Goal: Information Seeking & Learning: Learn about a topic

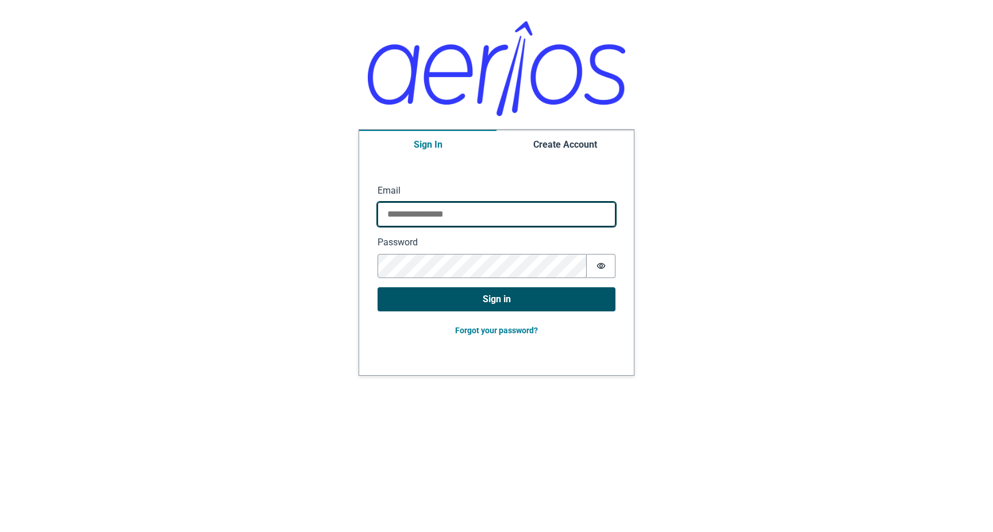
type input "**********"
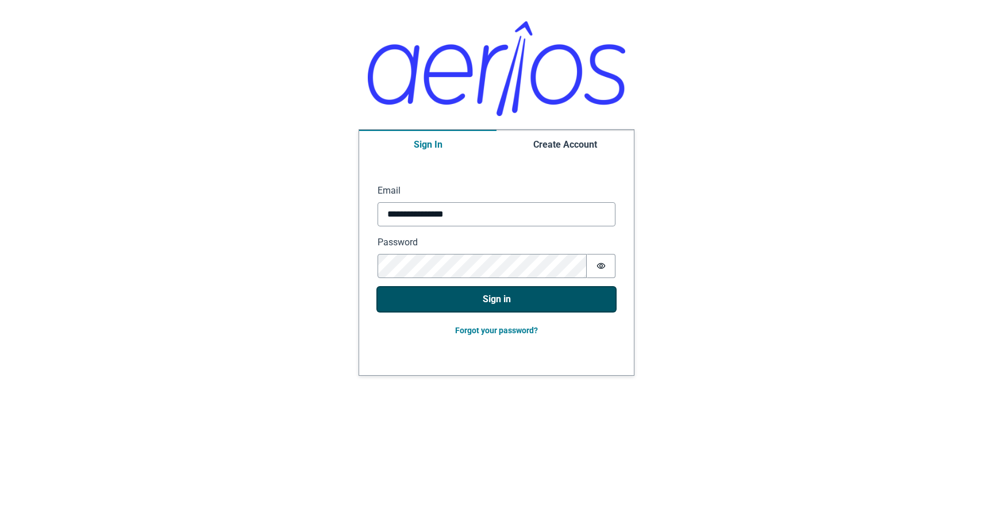
click at [459, 298] on button "Sign in" at bounding box center [497, 299] width 238 height 24
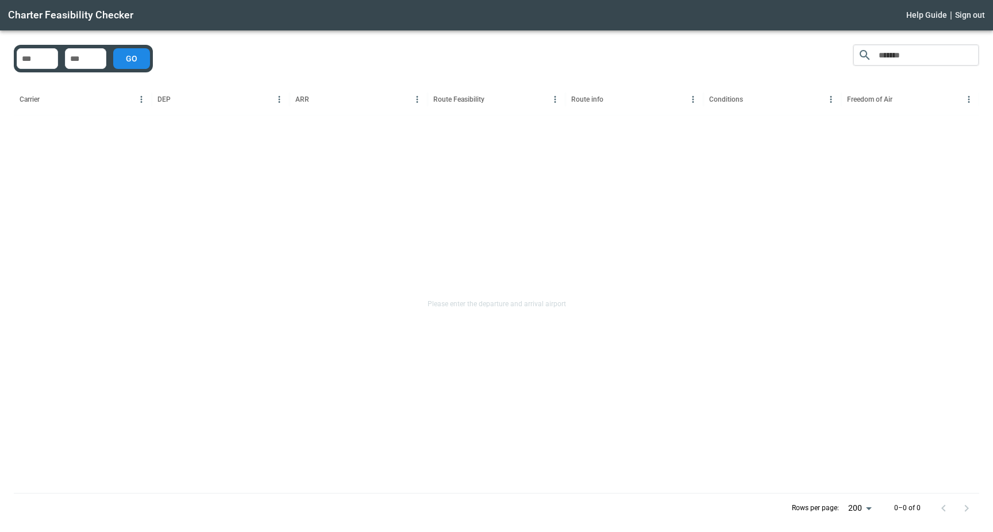
click at [37, 58] on input "No airport exists" at bounding box center [37, 58] width 37 height 11
type input "***"
click at [138, 59] on button "GO" at bounding box center [131, 58] width 37 height 21
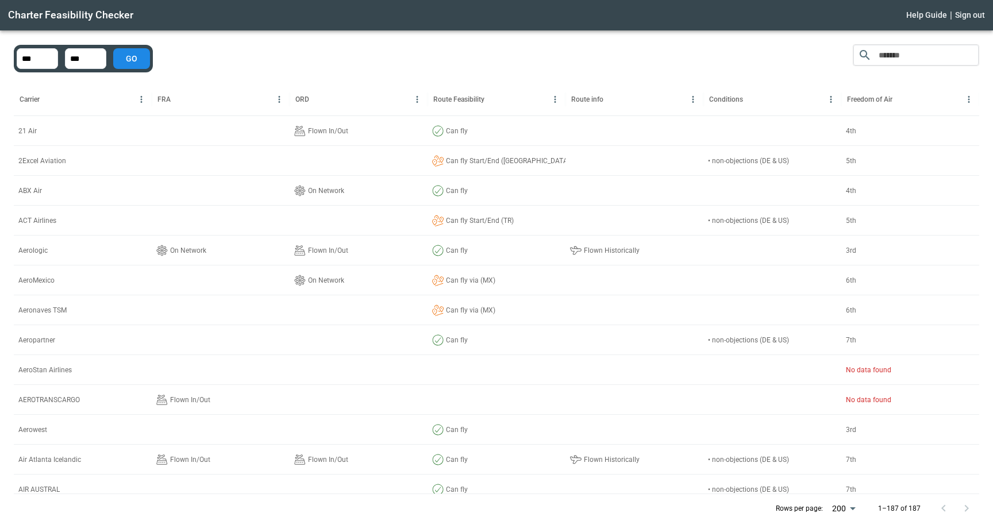
click at [181, 100] on icon "Sort" at bounding box center [179, 99] width 10 height 10
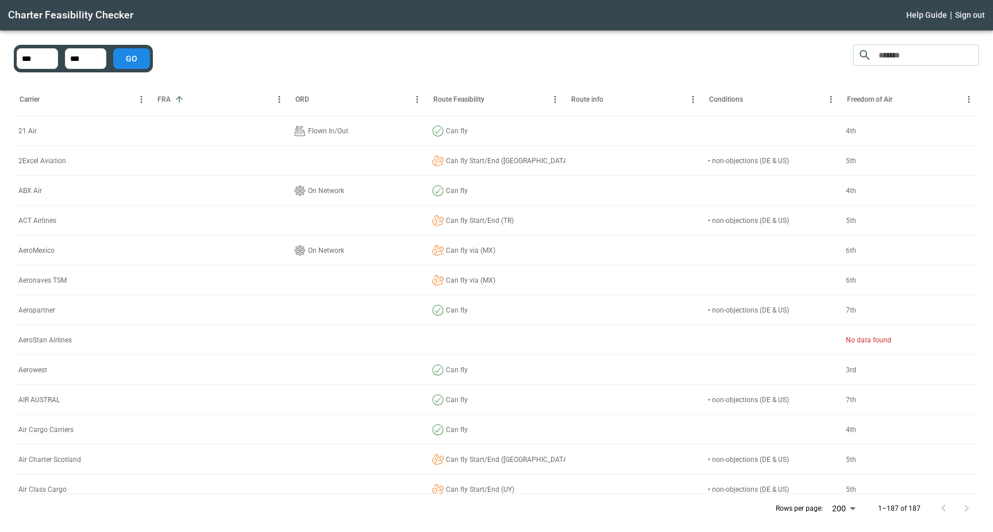
click at [181, 100] on icon "Sort" at bounding box center [179, 99] width 10 height 10
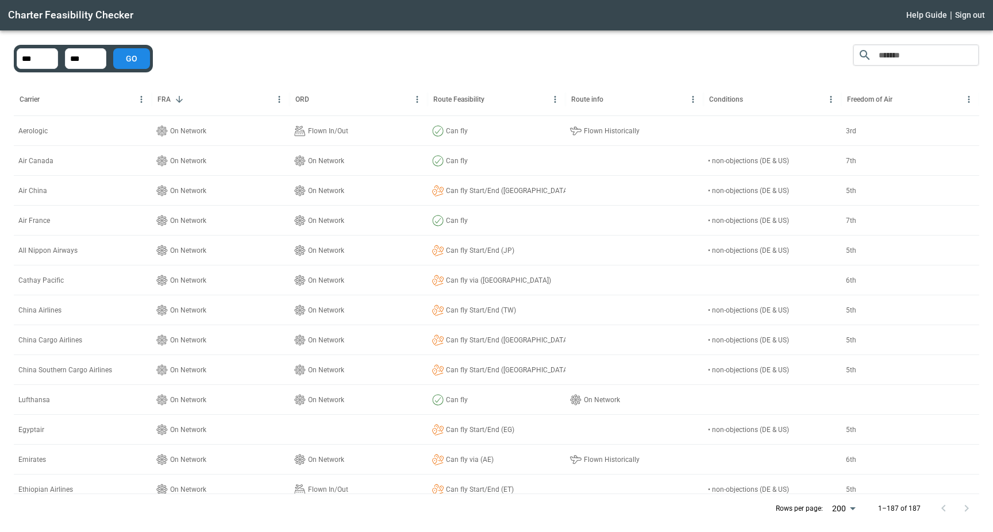
click at [321, 98] on icon "Sort" at bounding box center [318, 99] width 10 height 10
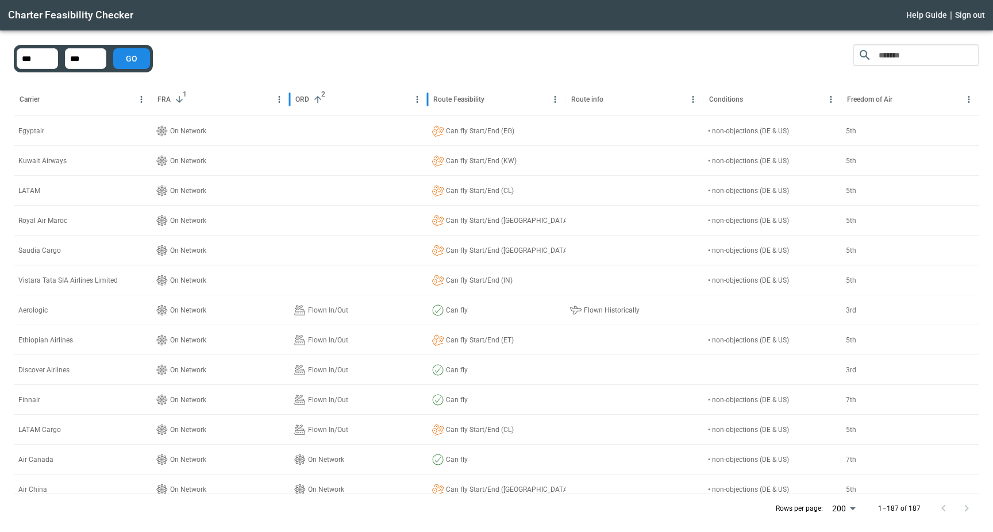
click at [321, 98] on span "2" at bounding box center [322, 94] width 11 height 11
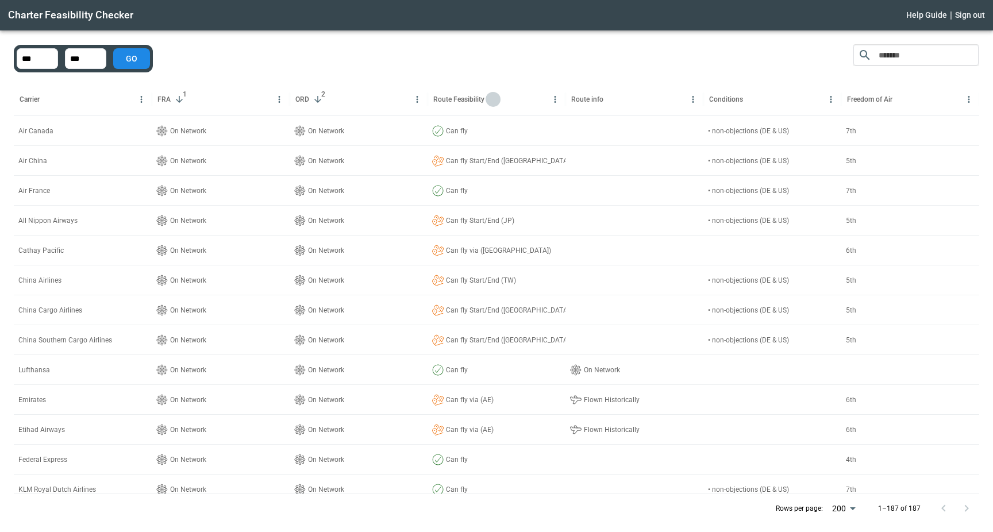
click at [488, 103] on icon "Sort" at bounding box center [493, 99] width 10 height 10
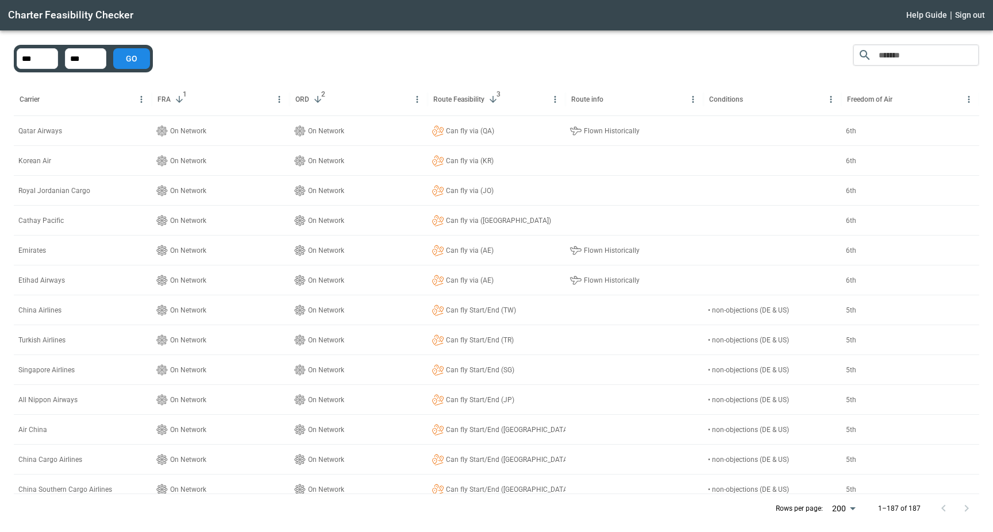
click at [488, 103] on icon "Sort" at bounding box center [493, 99] width 10 height 10
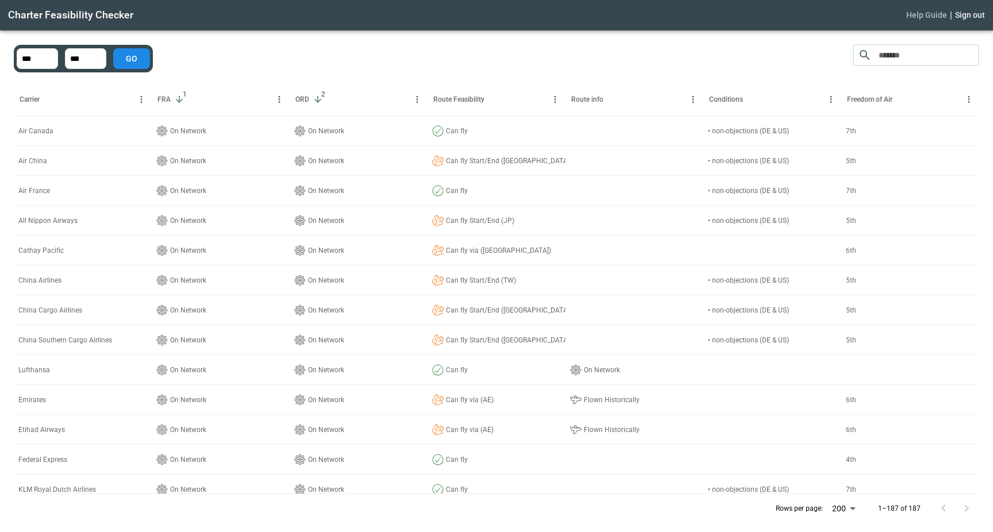
click at [924, 14] on button "Help Guide" at bounding box center [927, 15] width 41 height 14
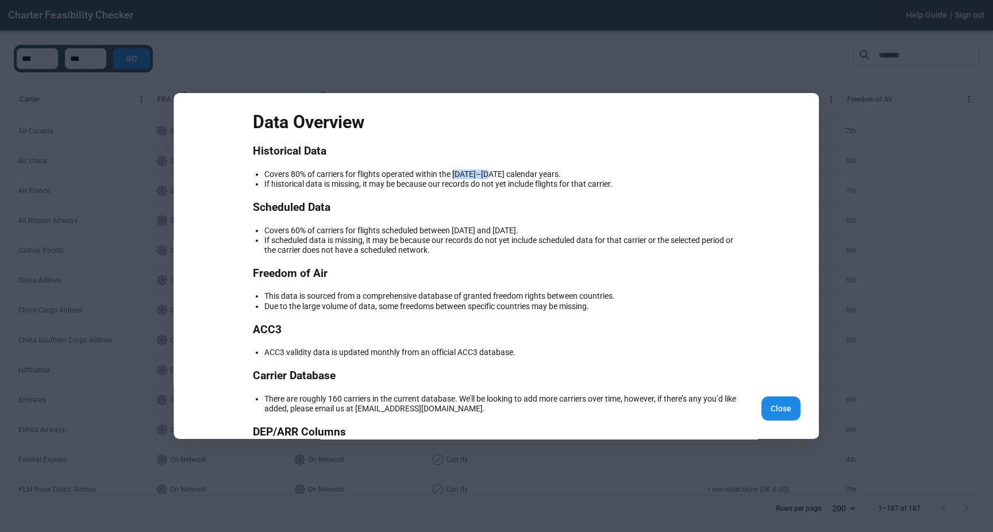
drag, startPoint x: 454, startPoint y: 174, endPoint x: 496, endPoint y: 174, distance: 41.4
click at [496, 174] on li "Covers 80% of carriers for flights operated within the [DATE]–[DATE] calendar y…" at bounding box center [501, 175] width 475 height 10
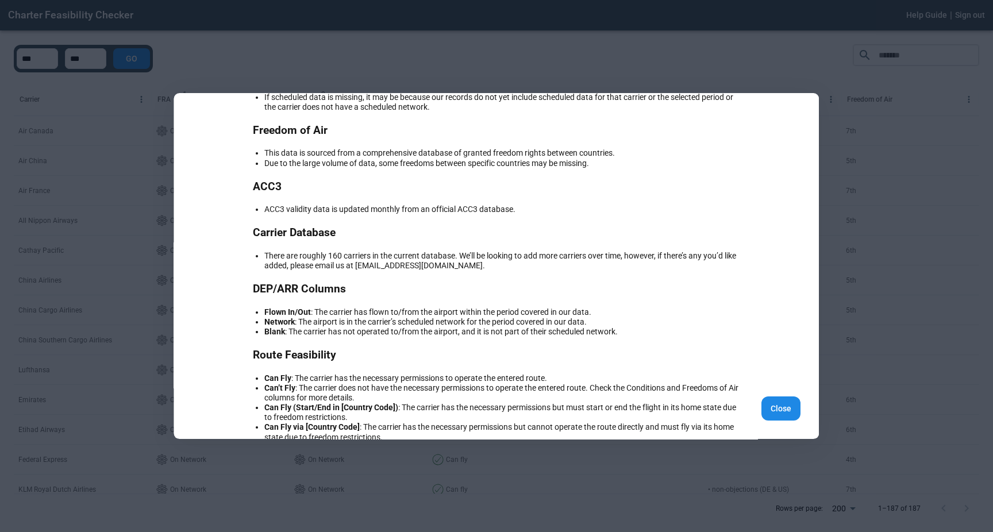
scroll to position [145, 0]
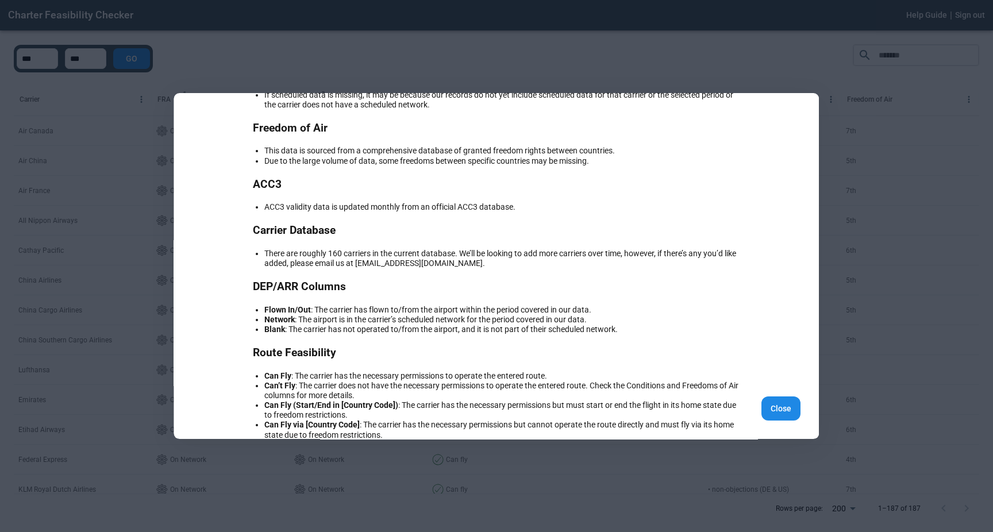
click at [482, 47] on div at bounding box center [496, 266] width 993 height 532
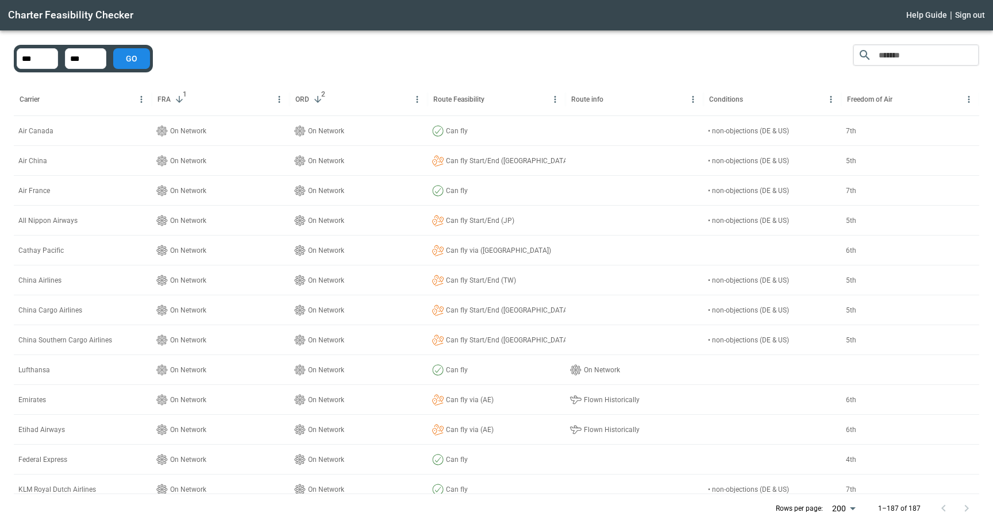
click at [336, 54] on div "​ Carrier FRA 1 ORD 2 Route Feasibility Route info Conditions Freedom of Air Ai…" at bounding box center [497, 283] width 966 height 479
click at [28, 59] on input "***" at bounding box center [37, 58] width 37 height 11
click at [74, 59] on input "***" at bounding box center [85, 58] width 37 height 11
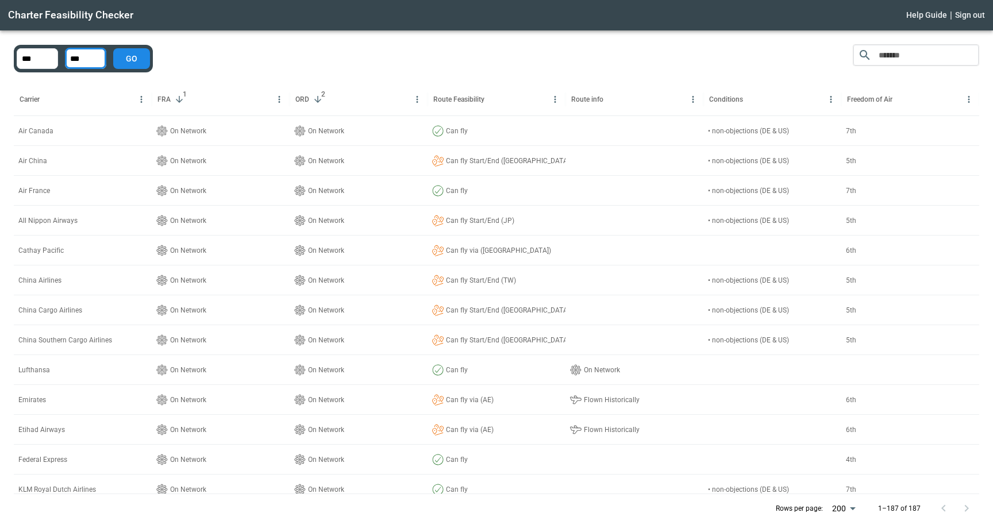
click at [246, 64] on div "​ Carrier FRA 1 ORD 2 Route Feasibility Route info Conditions Freedom of Air Ai…" at bounding box center [497, 283] width 966 height 479
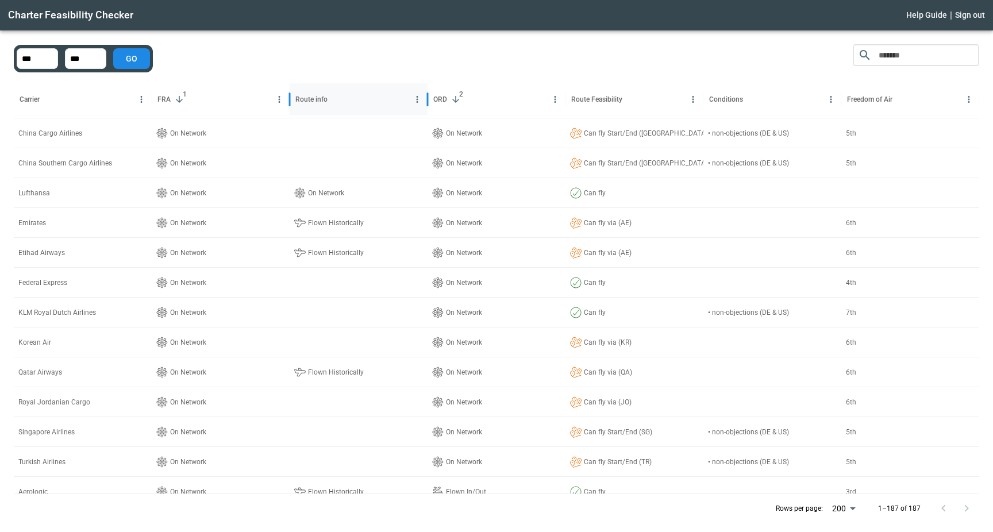
drag, startPoint x: 582, startPoint y: 104, endPoint x: 310, endPoint y: 107, distance: 271.4
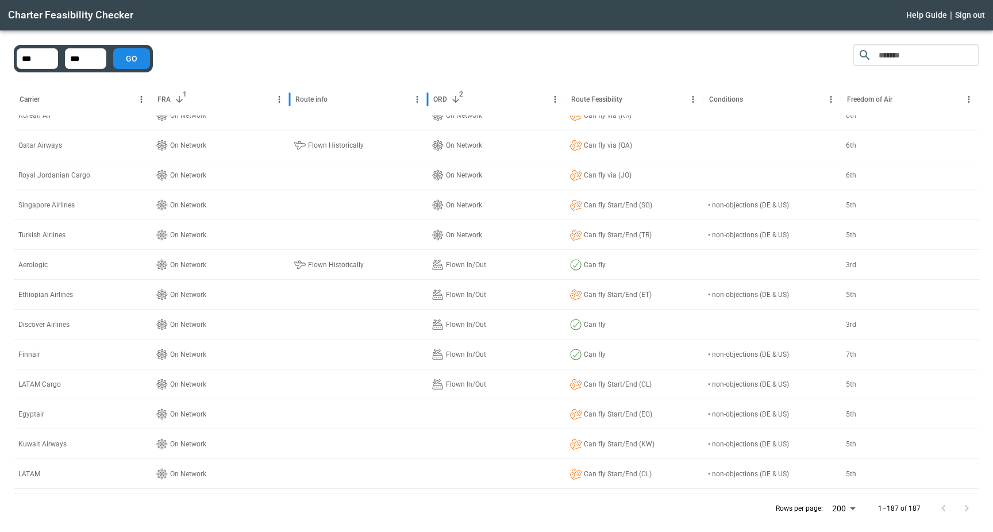
scroll to position [422, 0]
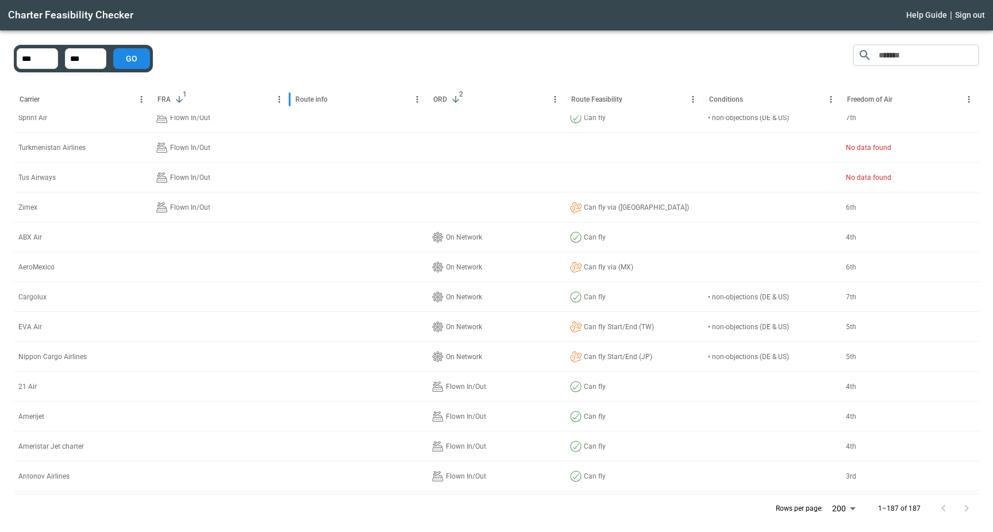
click at [627, 101] on icon "Sort" at bounding box center [631, 99] width 10 height 10
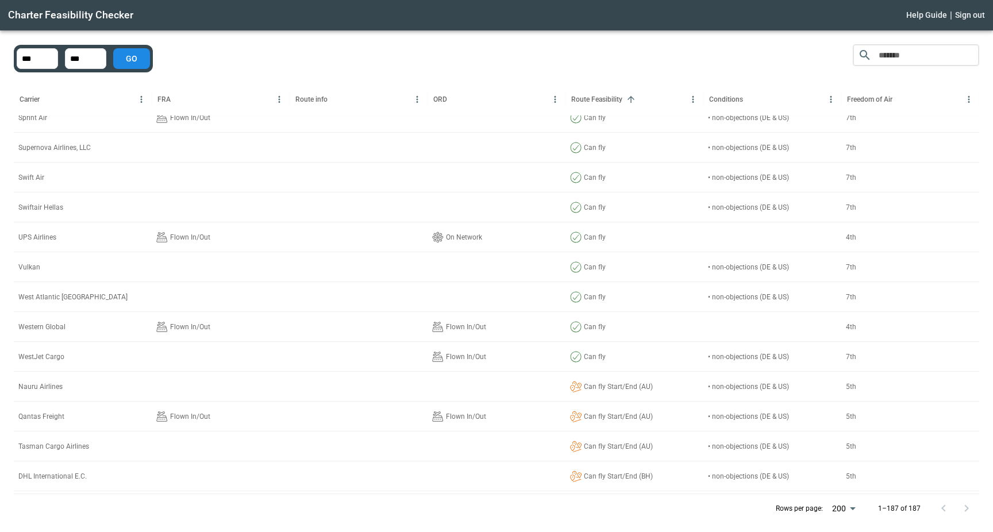
click at [627, 101] on icon "Sort" at bounding box center [631, 99] width 10 height 10
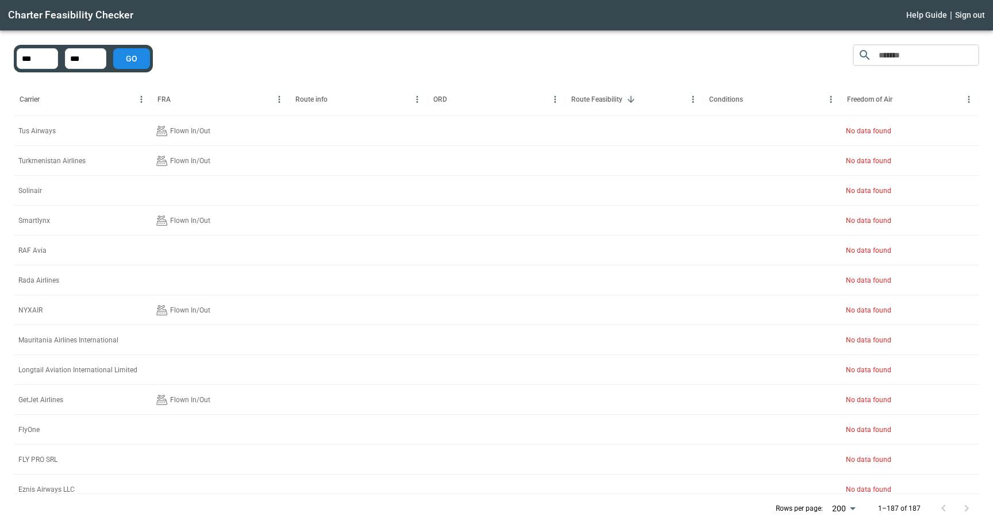
click at [632, 98] on icon "Sort" at bounding box center [631, 99] width 10 height 10
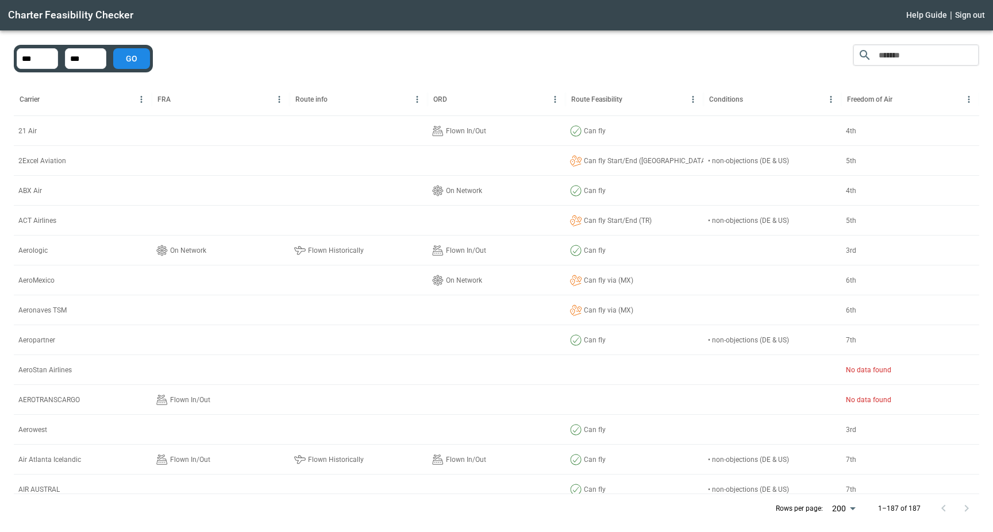
click at [631, 98] on icon "Sort" at bounding box center [631, 99] width 7 height 7
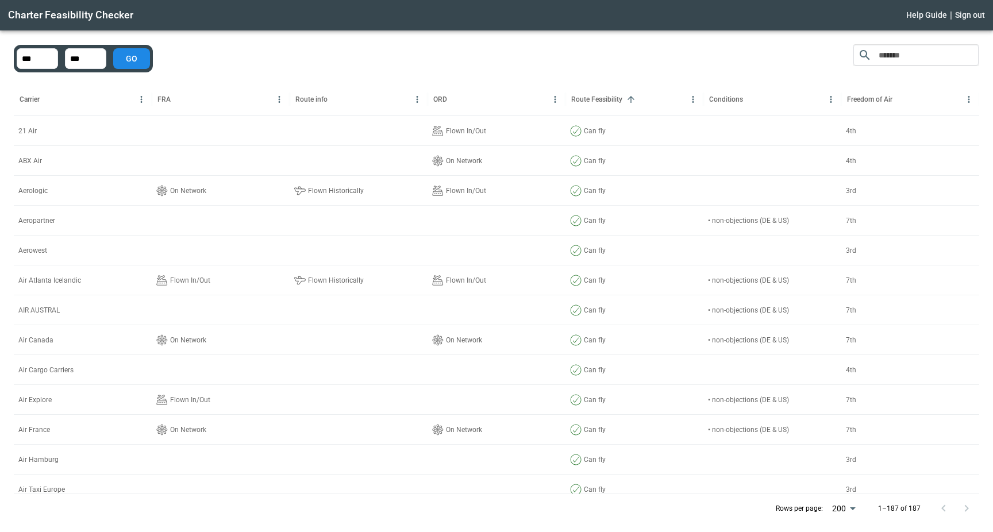
click at [631, 98] on icon "Sort" at bounding box center [631, 99] width 7 height 7
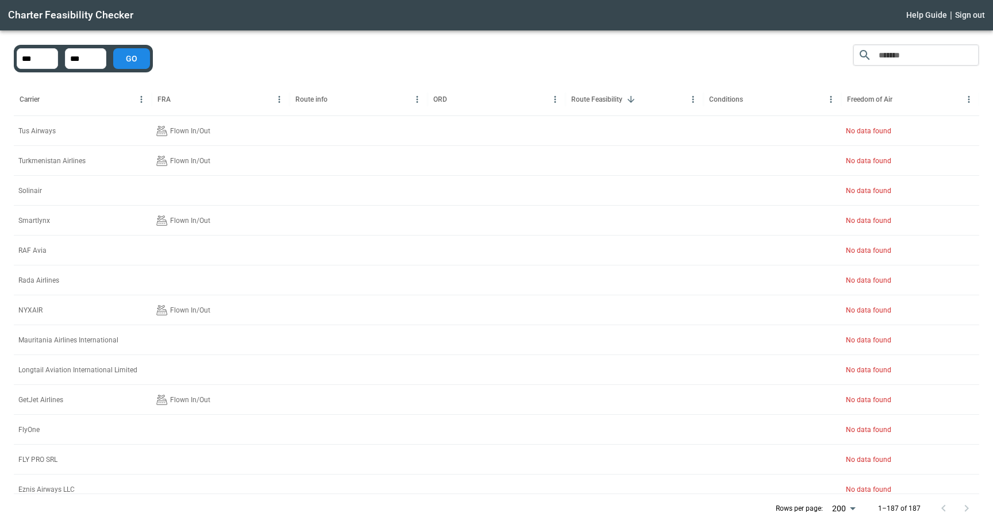
click at [631, 98] on icon "Sort" at bounding box center [631, 99] width 7 height 7
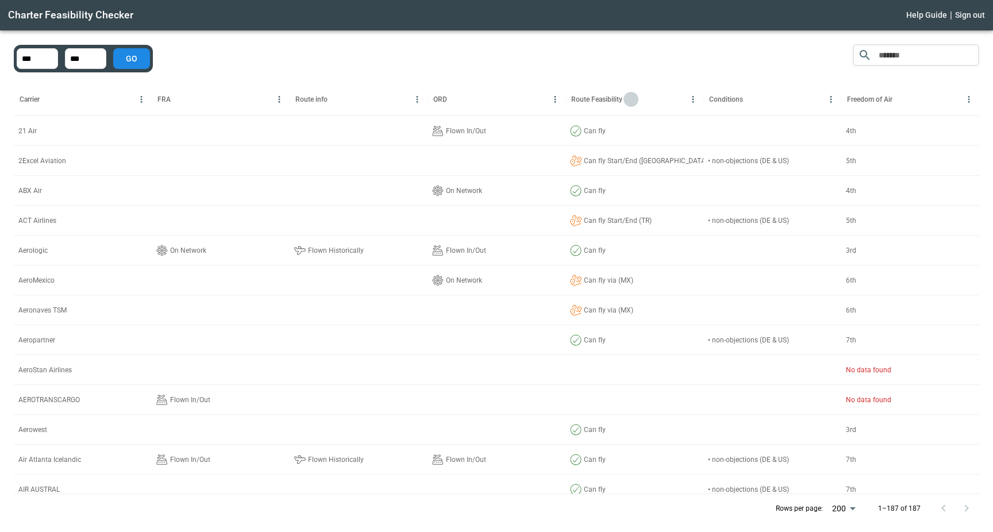
click at [631, 98] on icon "Sort" at bounding box center [631, 99] width 7 height 7
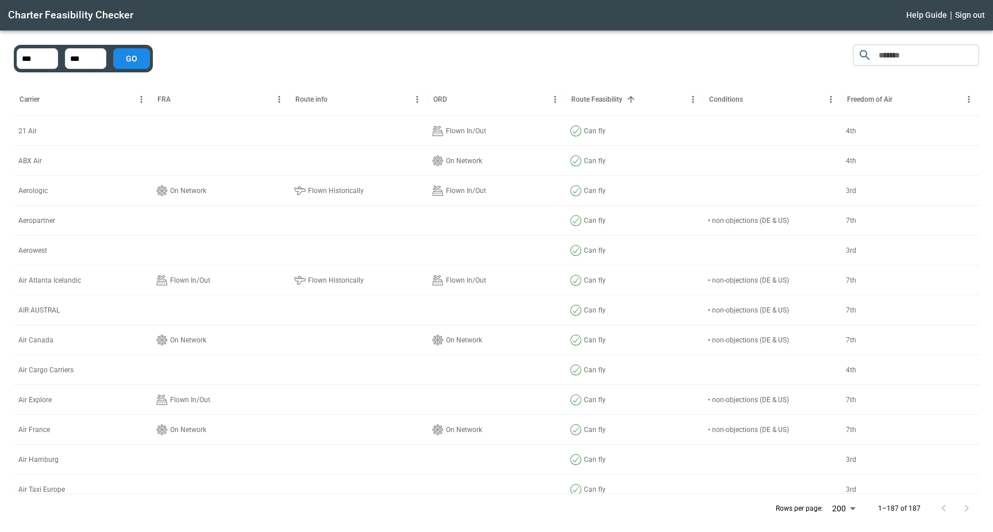
click at [182, 102] on icon "Sort" at bounding box center [179, 99] width 10 height 10
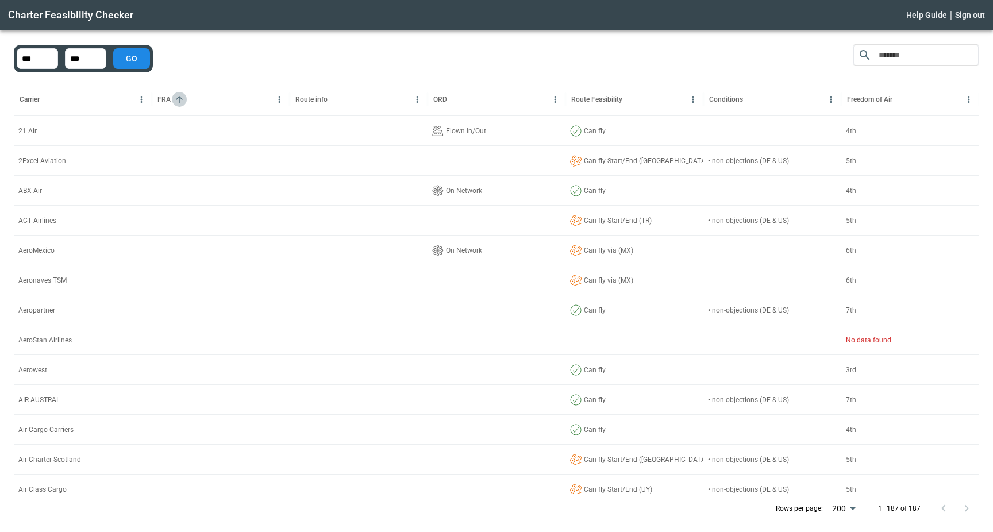
click at [182, 102] on icon "Sort" at bounding box center [179, 99] width 10 height 10
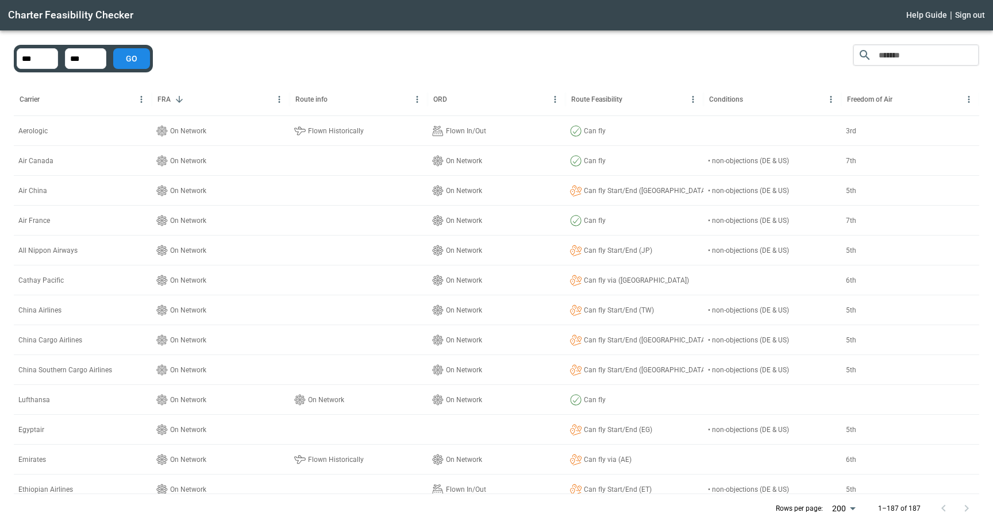
click at [462, 99] on button "Sort" at bounding box center [455, 99] width 15 height 15
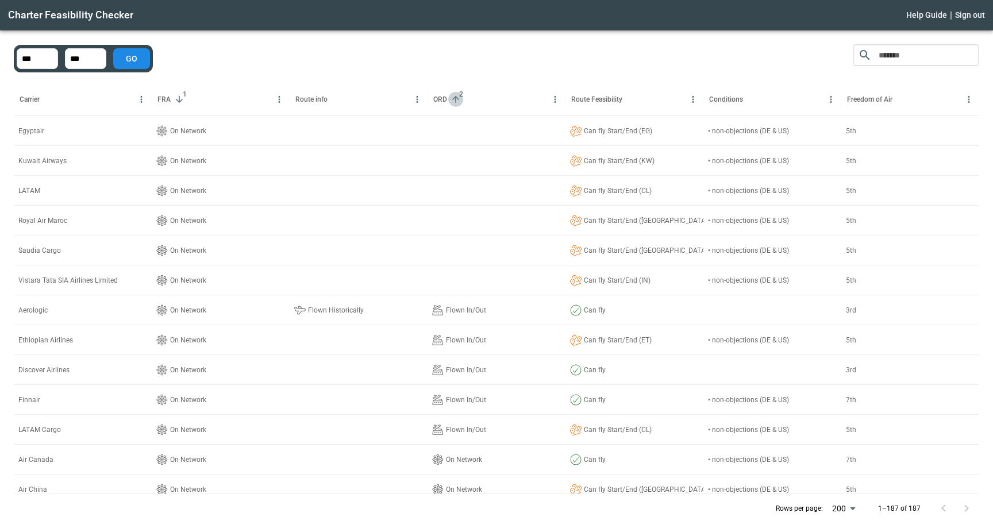
click at [462, 99] on button "Sort" at bounding box center [455, 99] width 15 height 15
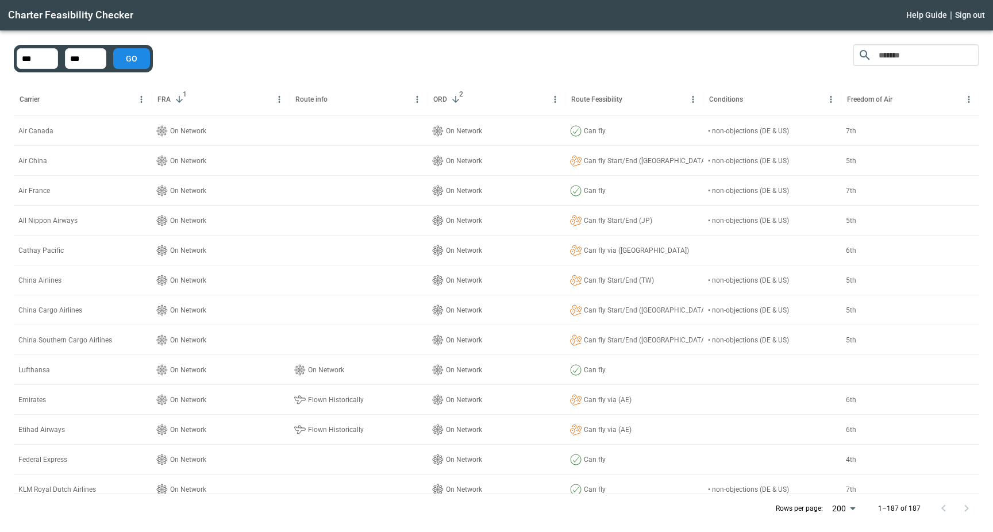
click at [339, 97] on icon "Sort" at bounding box center [336, 99] width 10 height 10
click at [339, 97] on span "3" at bounding box center [341, 94] width 11 height 11
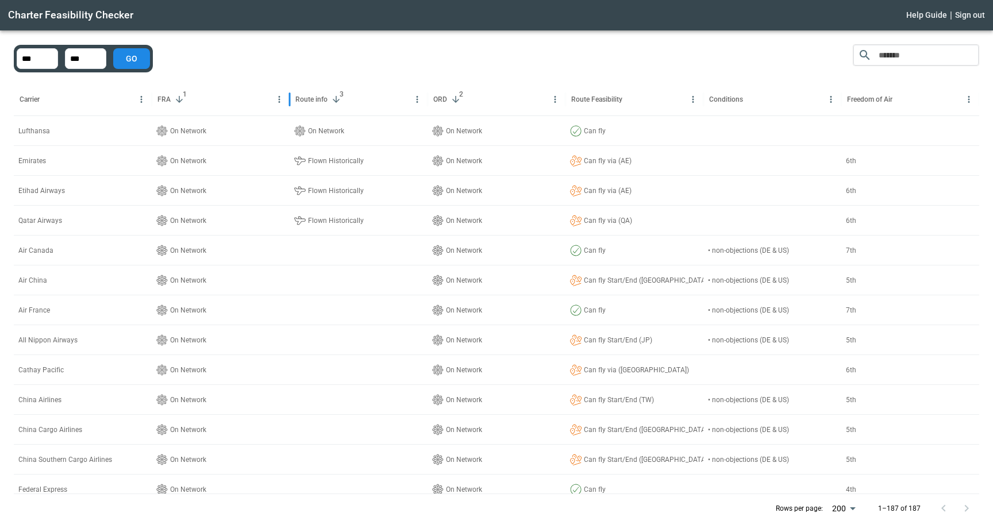
click at [450, 62] on div "​ Carrier FRA 1 Route info 3 ORD 2 Route Feasibility Conditions Freedom of Air …" at bounding box center [497, 283] width 966 height 479
click at [503, 35] on div "*** ​ *** ​ GO ​ Carrier FRA 1 Route info 3 ORD 2 Route Feasibility Conditions …" at bounding box center [496, 281] width 993 height 502
